Goal: Task Accomplishment & Management: Manage account settings

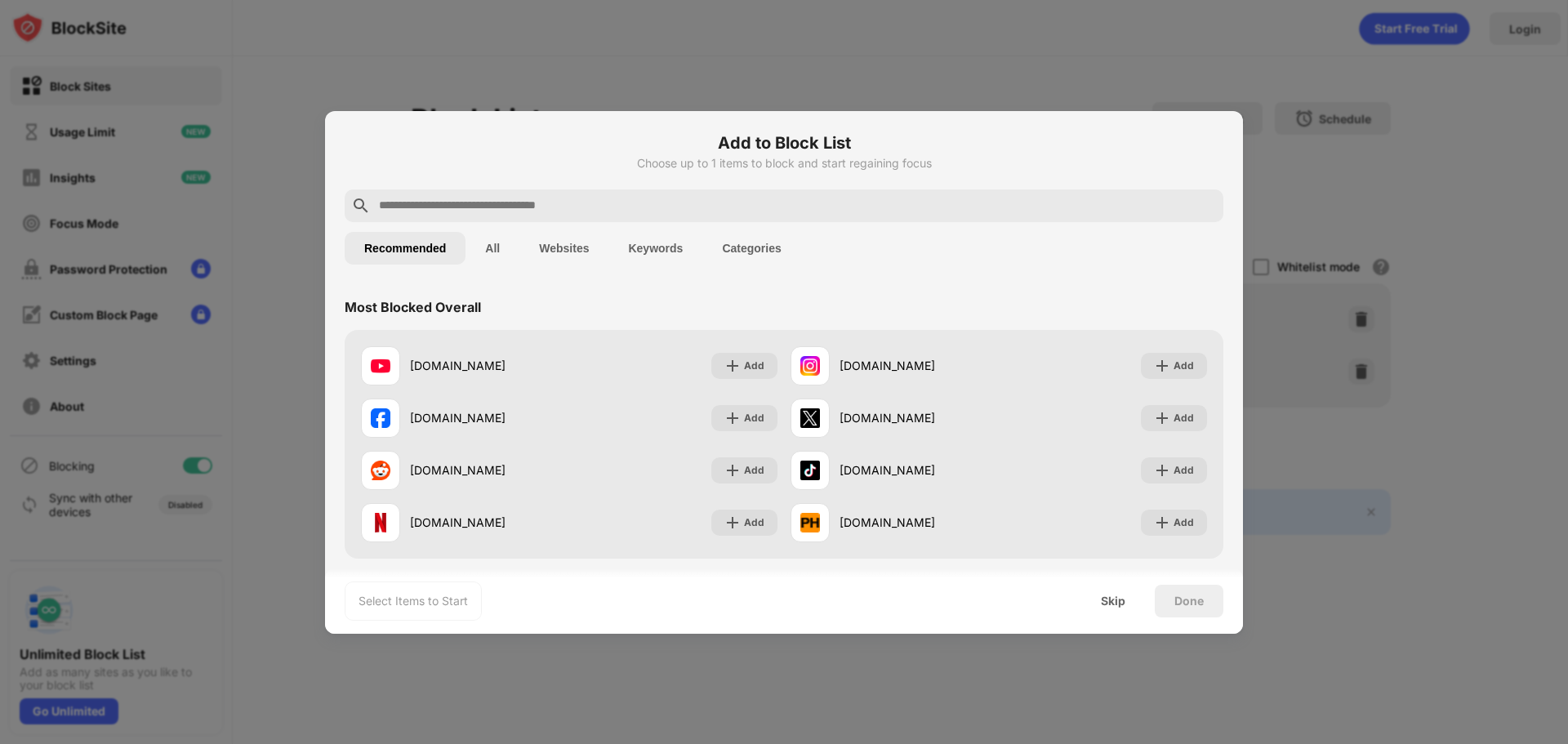
drag, startPoint x: 1307, startPoint y: 403, endPoint x: 1285, endPoint y: 431, distance: 35.6
click at [1306, 403] on div at bounding box center [784, 372] width 1568 height 744
click at [1123, 604] on div "Skip" at bounding box center [1113, 601] width 24 height 13
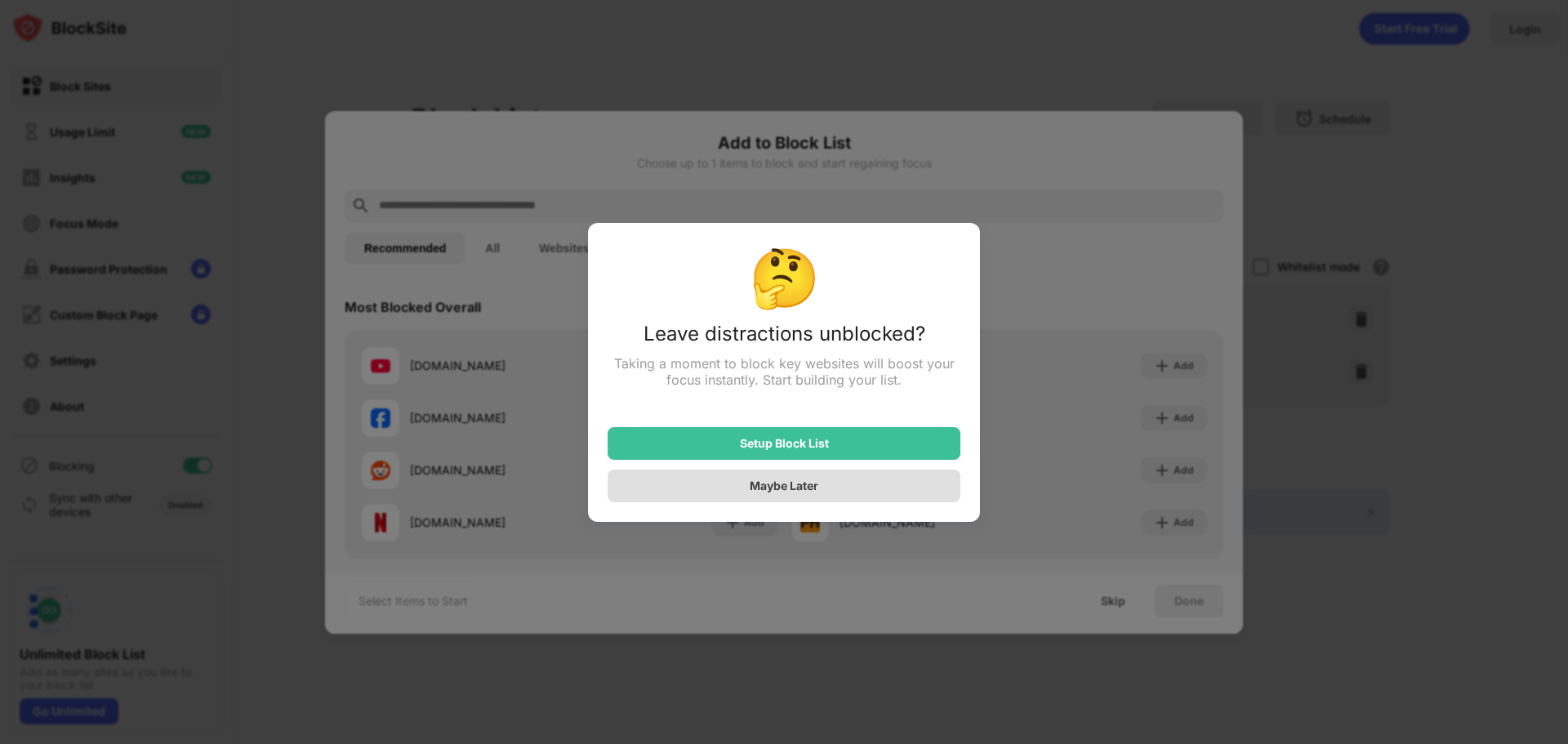
click at [900, 493] on div "Maybe Later" at bounding box center [783, 486] width 352 height 33
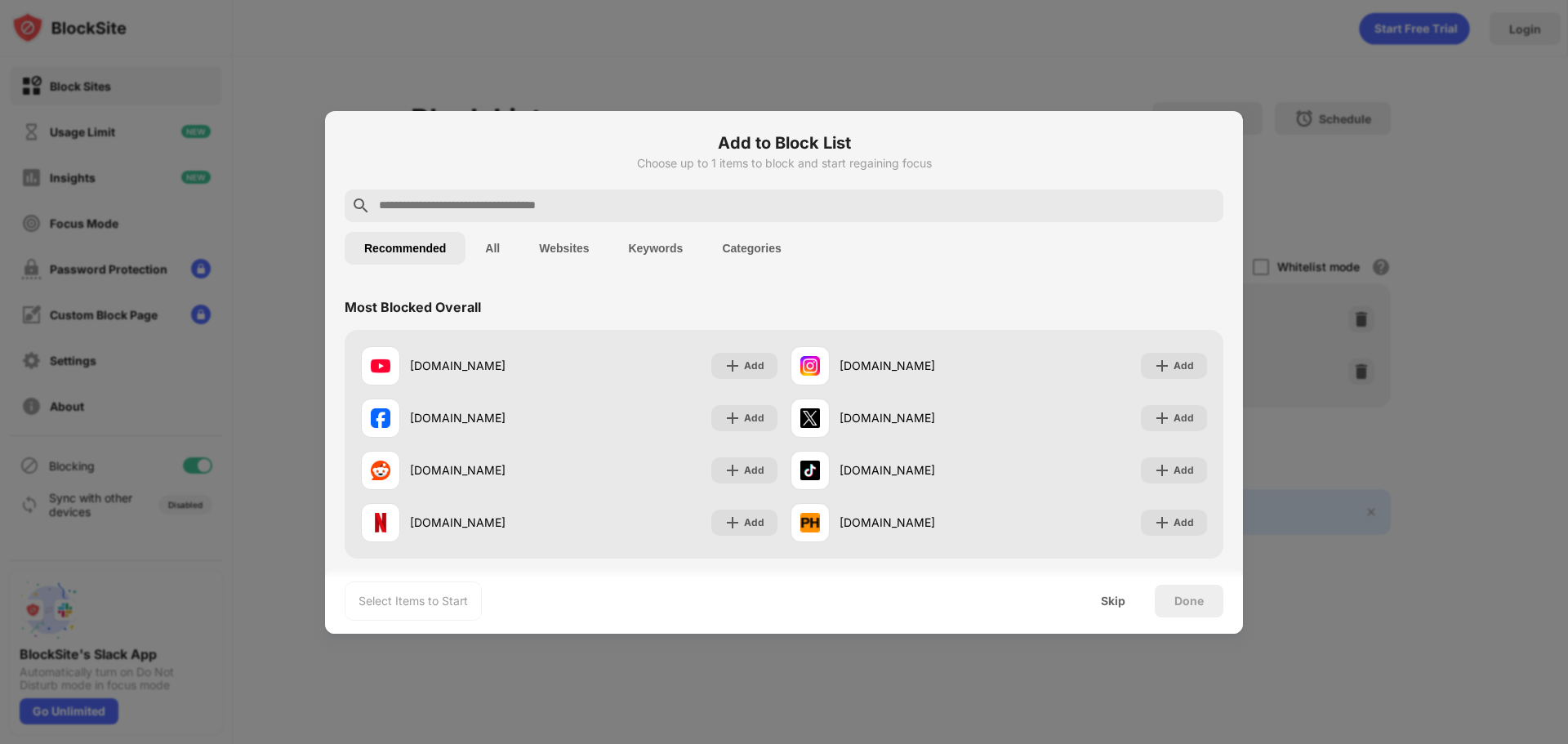
click at [1314, 115] on div at bounding box center [784, 372] width 1568 height 744
click at [592, 253] on button "Websites" at bounding box center [563, 248] width 89 height 33
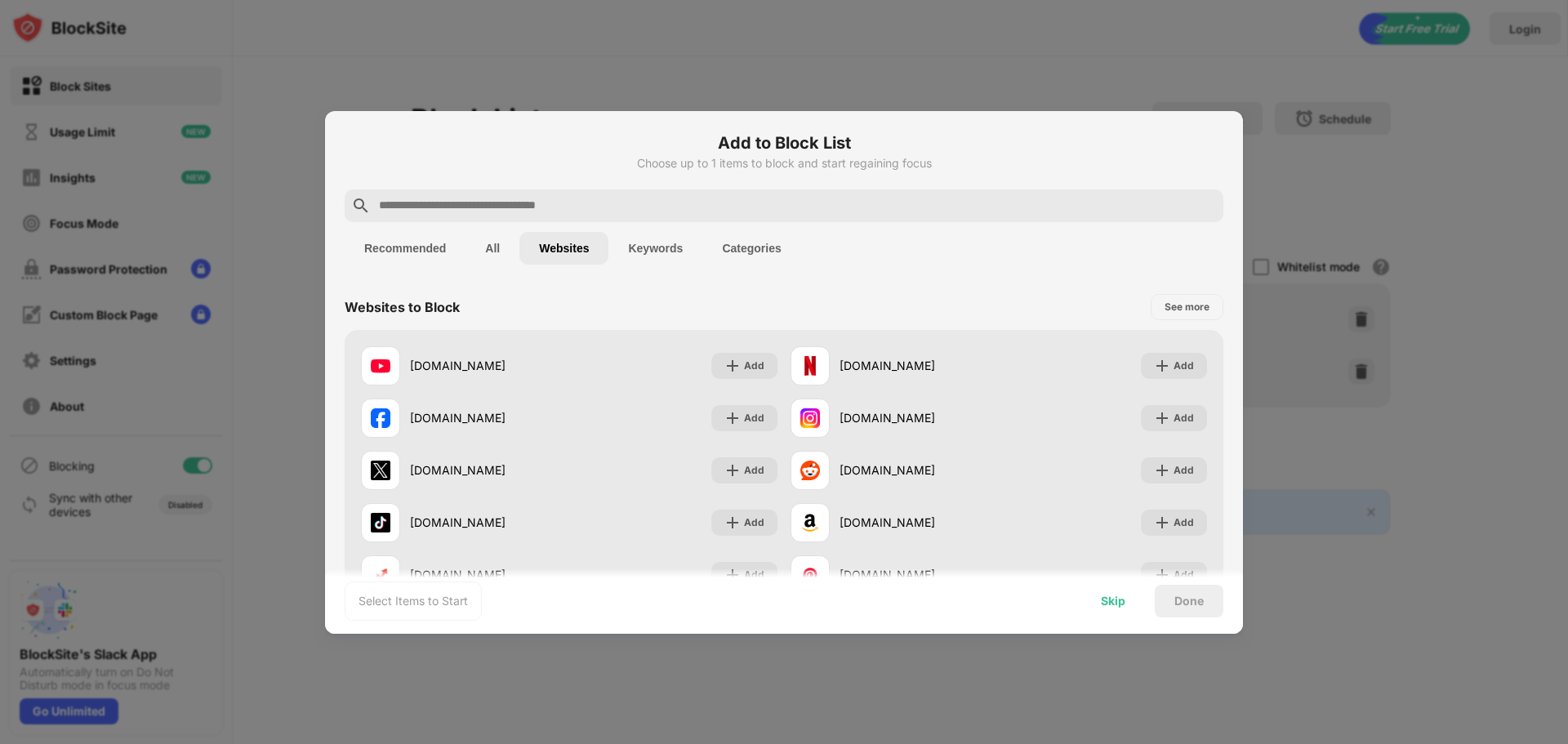
click at [1109, 599] on div "Skip" at bounding box center [1113, 601] width 24 height 13
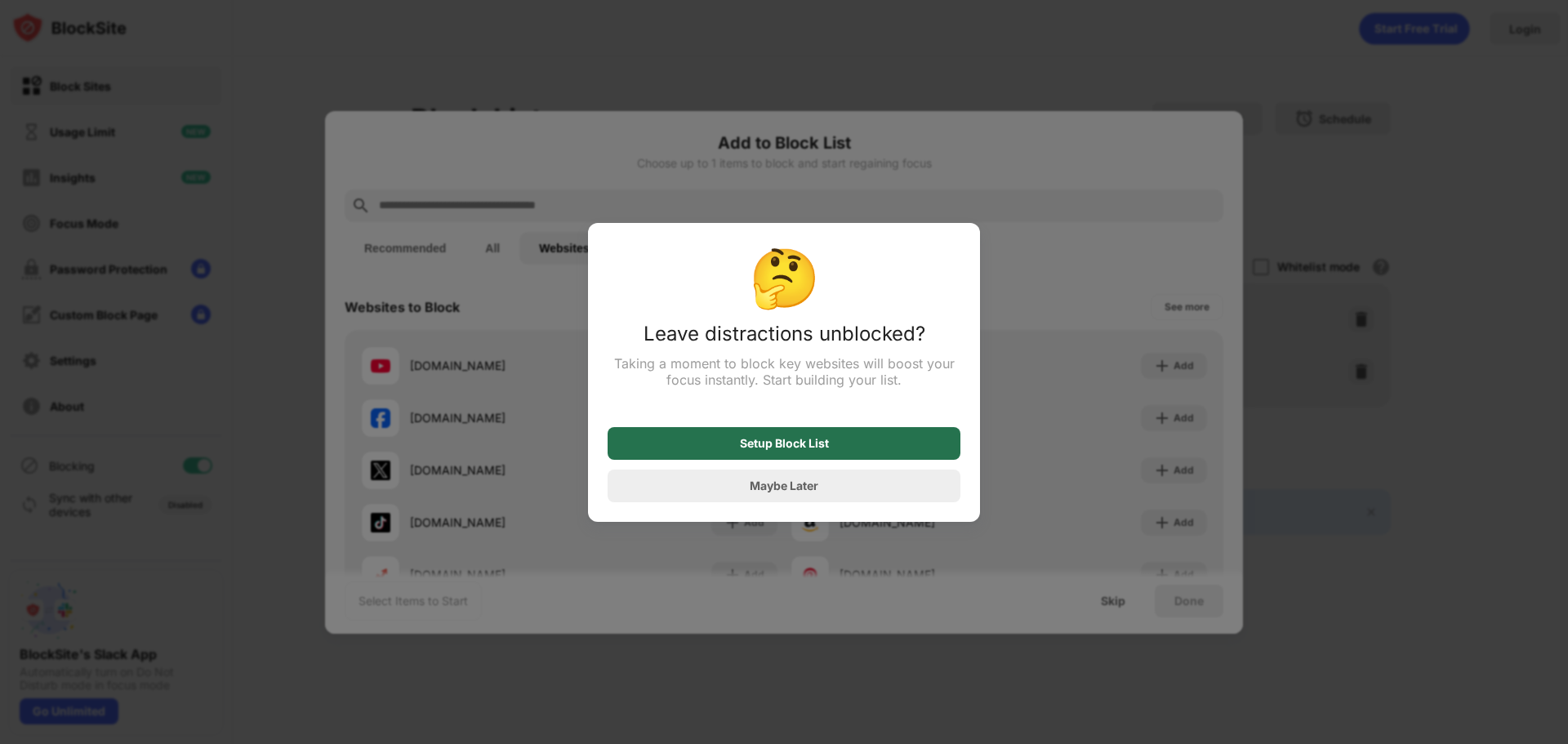
click at [856, 456] on div "Setup Block List" at bounding box center [783, 444] width 352 height 33
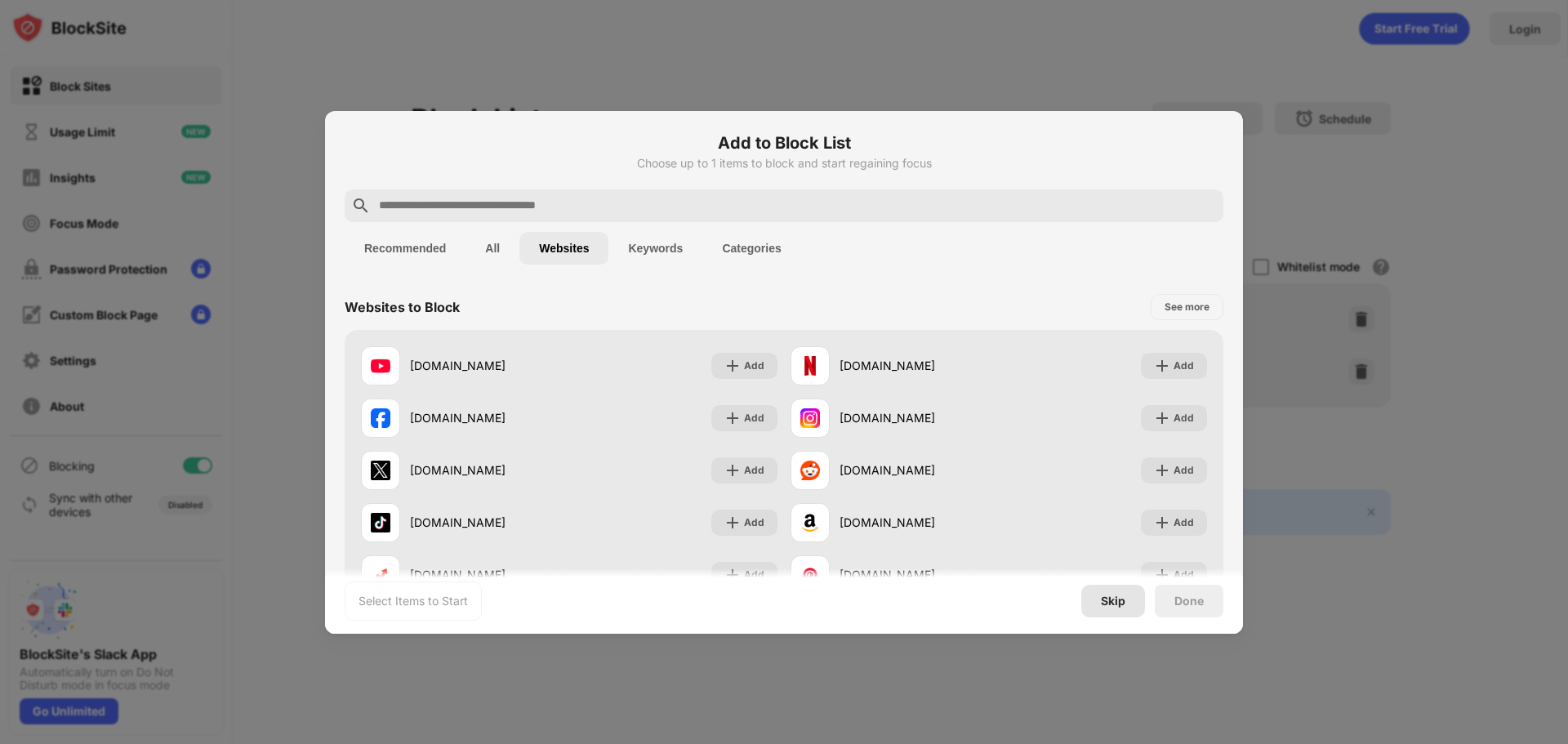
click at [1113, 603] on div "Skip" at bounding box center [1113, 601] width 24 height 13
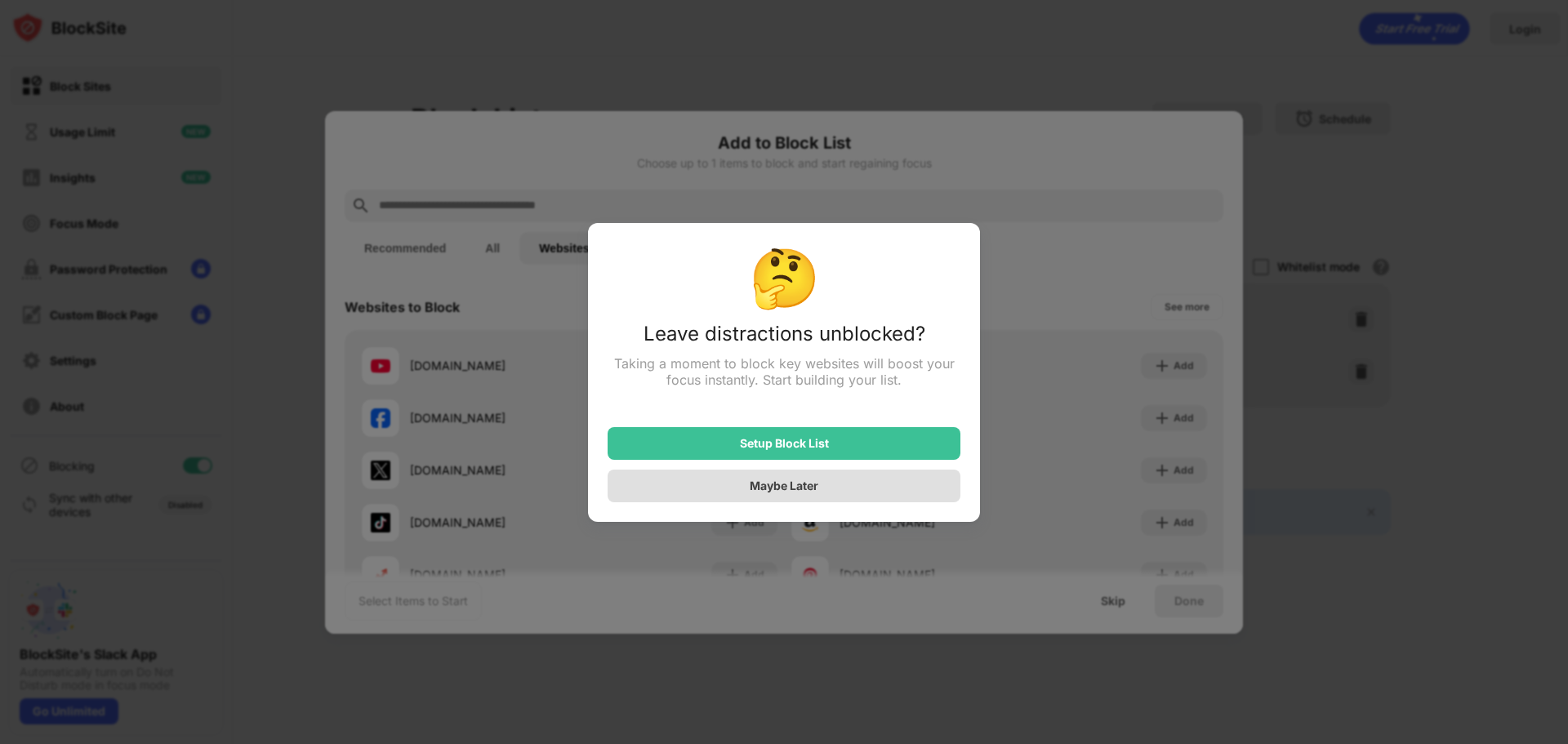
click at [854, 488] on div "Maybe Later" at bounding box center [783, 486] width 352 height 33
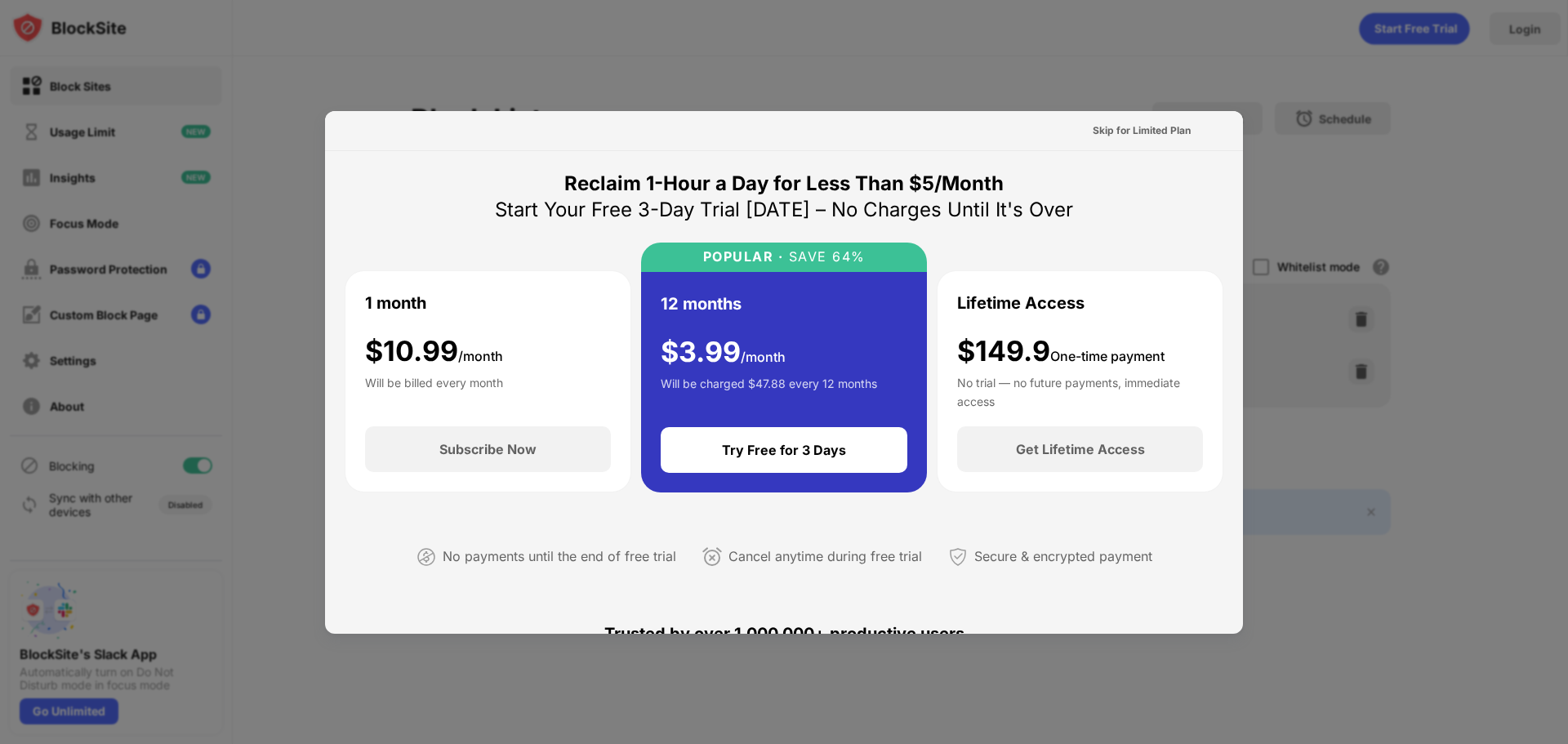
click at [585, 352] on div "1 month $ 10.99 /month Will be billed every month" at bounding box center [488, 349] width 246 height 117
click at [994, 346] on div "$149.9 One-time payment" at bounding box center [1061, 352] width 208 height 34
drag, startPoint x: 1084, startPoint y: 393, endPoint x: 1073, endPoint y: 446, distance: 54.1
click at [1084, 395] on div "No trial — no future payments, immediate access" at bounding box center [1080, 391] width 246 height 33
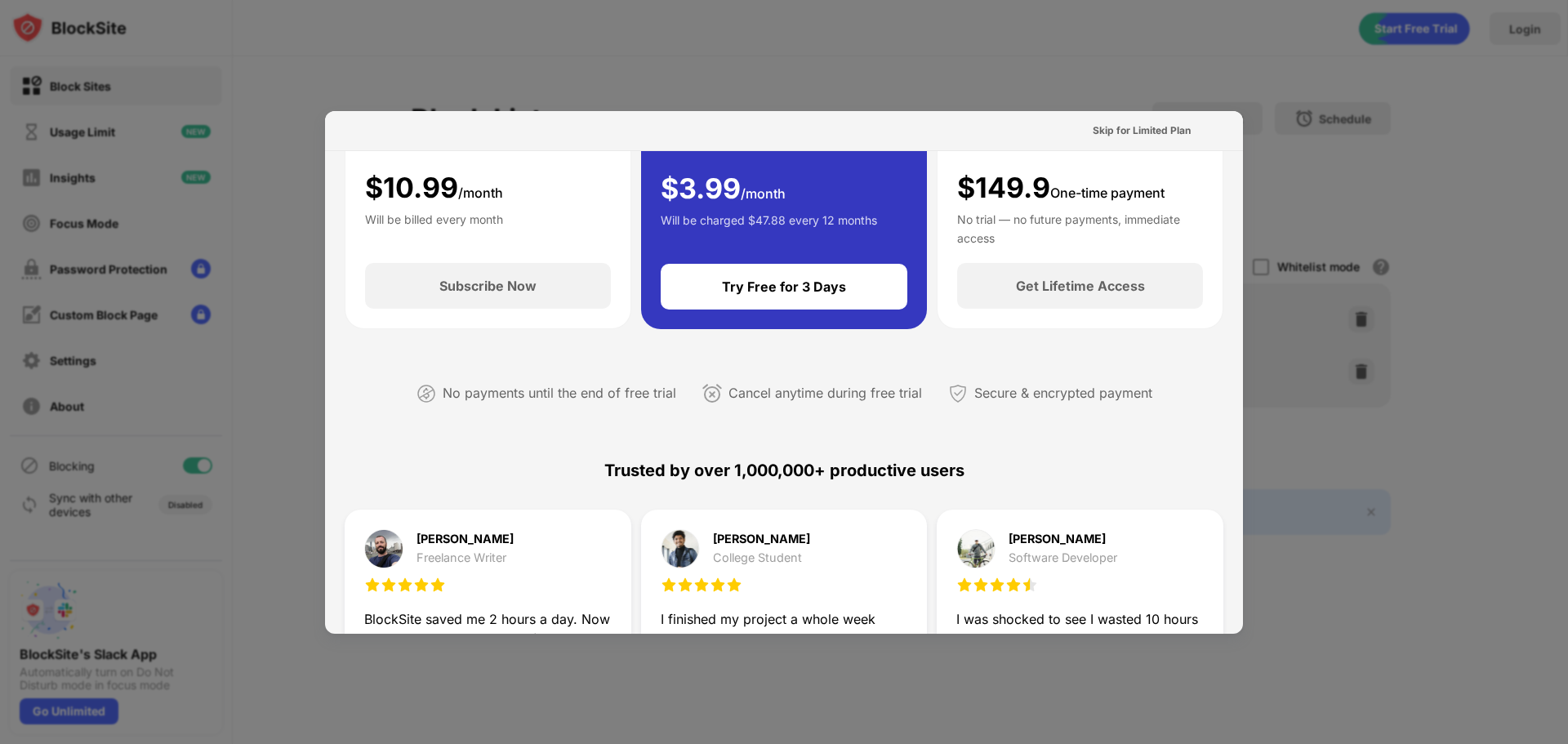
click at [814, 283] on div "Try Free for 3 Days" at bounding box center [784, 286] width 124 height 16
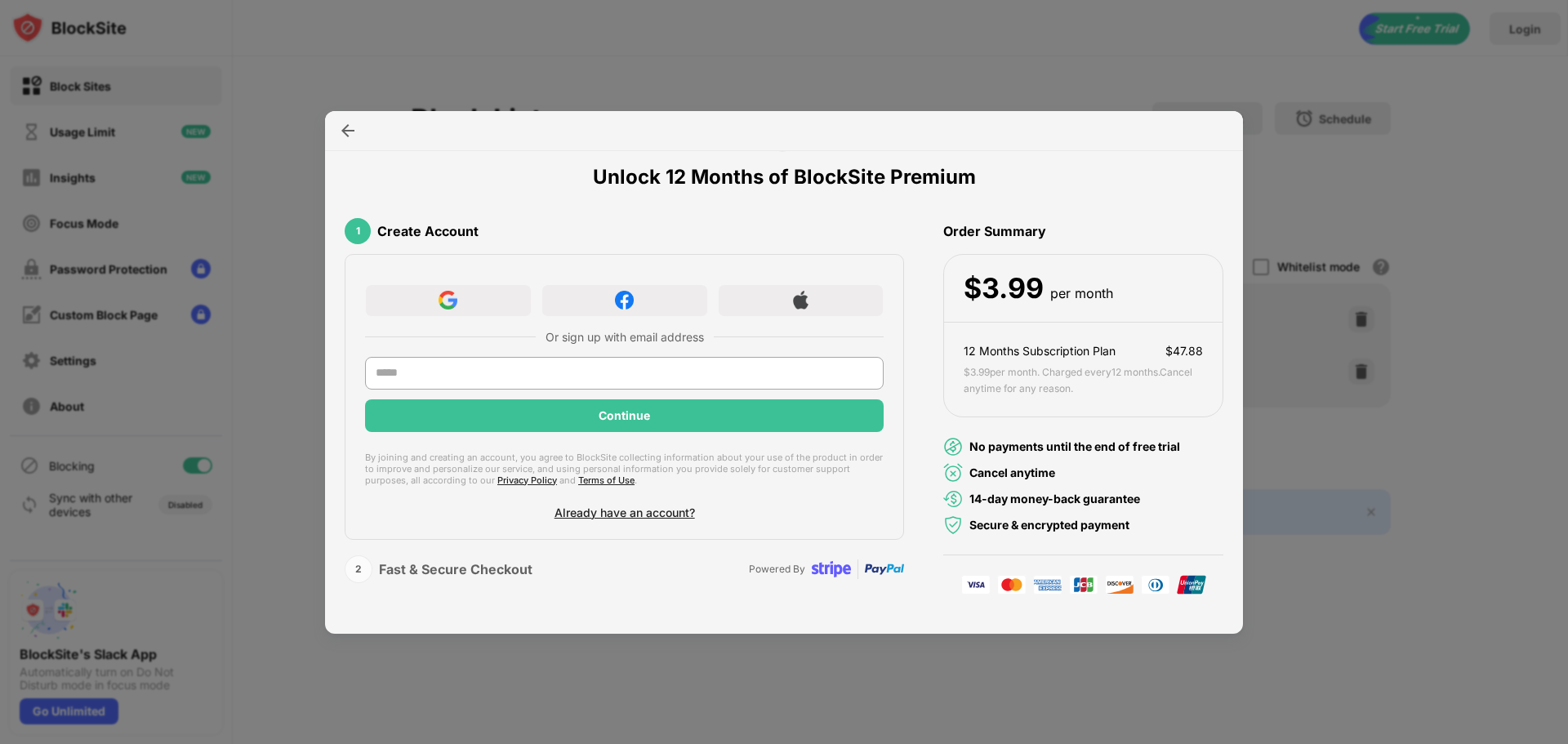
scroll to position [56, 0]
click at [1329, 92] on div at bounding box center [784, 372] width 1568 height 744
drag, startPoint x: 516, startPoint y: 94, endPoint x: 419, endPoint y: 123, distance: 101.2
click at [513, 94] on div at bounding box center [784, 372] width 1568 height 744
click at [362, 131] on div at bounding box center [783, 131] width 918 height 40
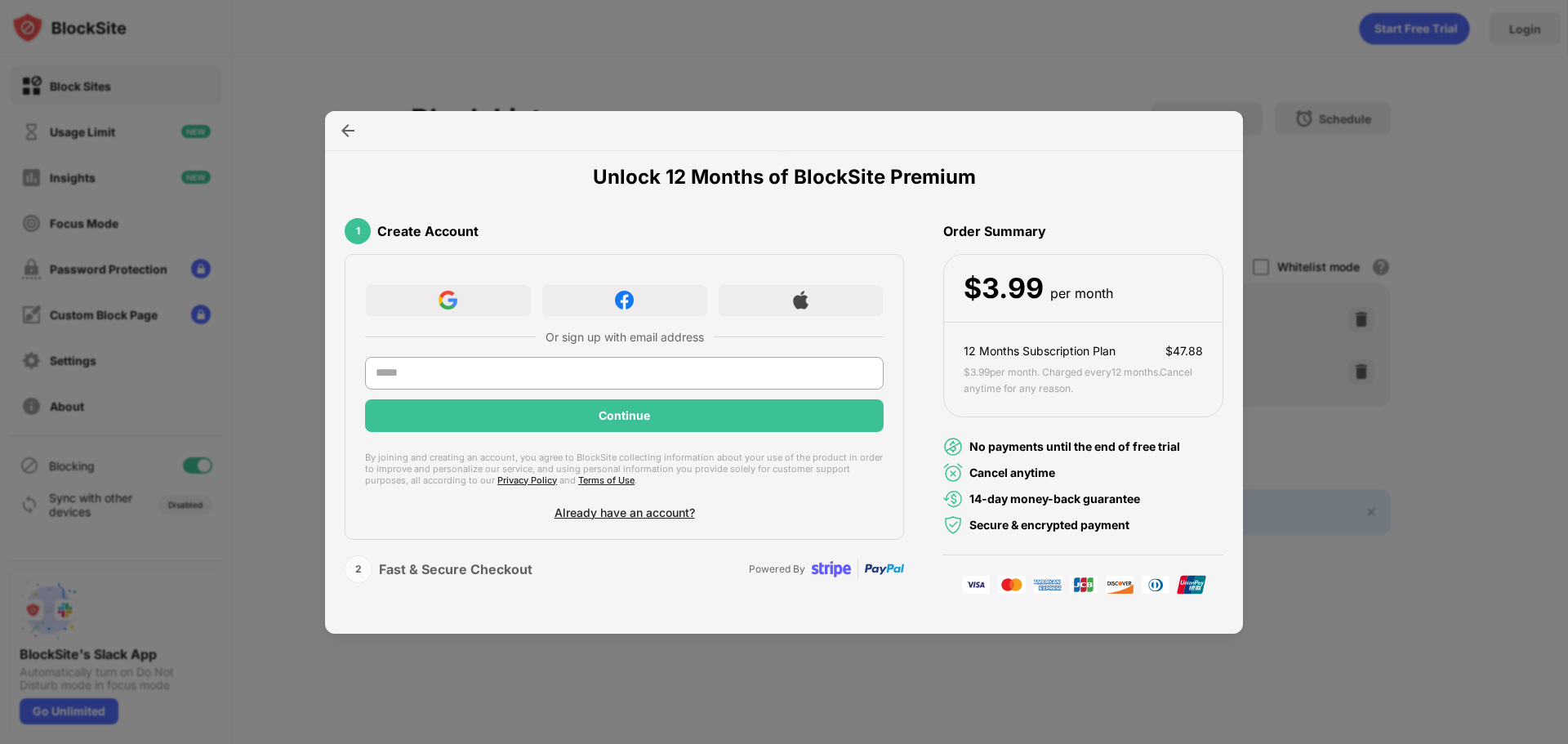
click at [333, 134] on div at bounding box center [783, 131] width 918 height 40
